Goal: Go to known website: Access a specific website the user already knows

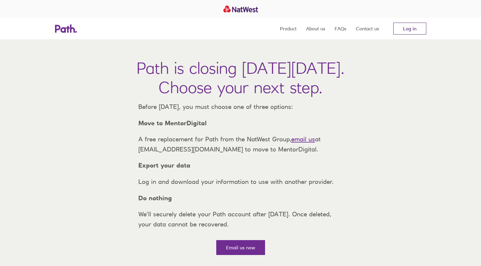
click at [416, 28] on link "Log in" at bounding box center [409, 29] width 33 height 12
click at [403, 29] on link "Log in" at bounding box center [409, 29] width 33 height 12
